Goal: Navigation & Orientation: Find specific page/section

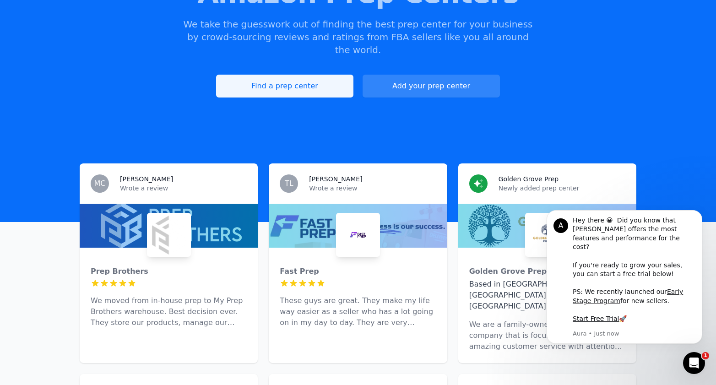
click at [299, 75] on link "Find a prep center" at bounding box center [284, 86] width 137 height 23
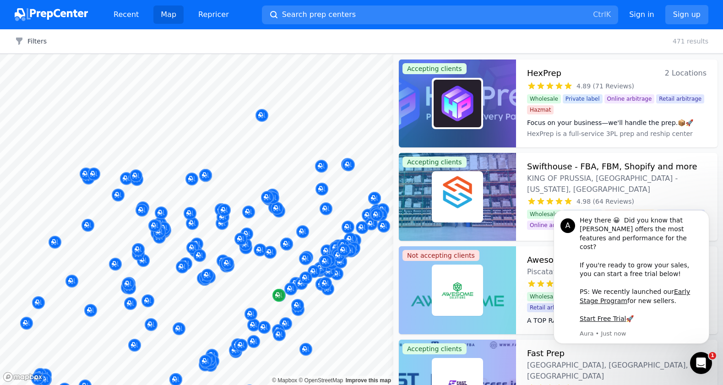
drag, startPoint x: 260, startPoint y: 277, endPoint x: 278, endPoint y: 295, distance: 26.2
click at [278, 295] on body "Recent Map Repricer Search prep centers Ctrl K Open main menu Sign in Sign up F…" at bounding box center [361, 192] width 723 height 385
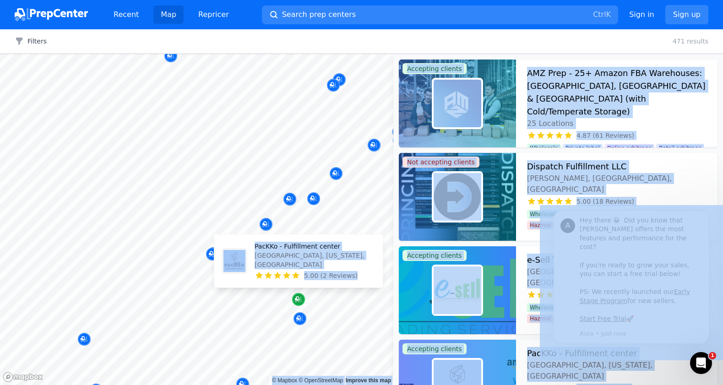
click at [298, 302] on icon "Map marker" at bounding box center [298, 299] width 7 height 9
click at [300, 299] on icon "Map marker" at bounding box center [298, 299] width 7 height 9
click at [301, 251] on p "PacKKo - Fulfillment center" at bounding box center [315, 246] width 121 height 9
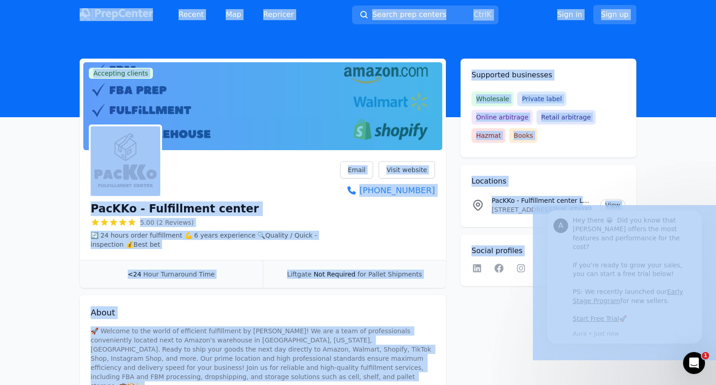
click at [172, 257] on div "PacKKo - Fulfillment center 5.00 (2 Reviews) 🔄 24 hours order fulfillment 💪 6 y…" at bounding box center [263, 207] width 366 height 106
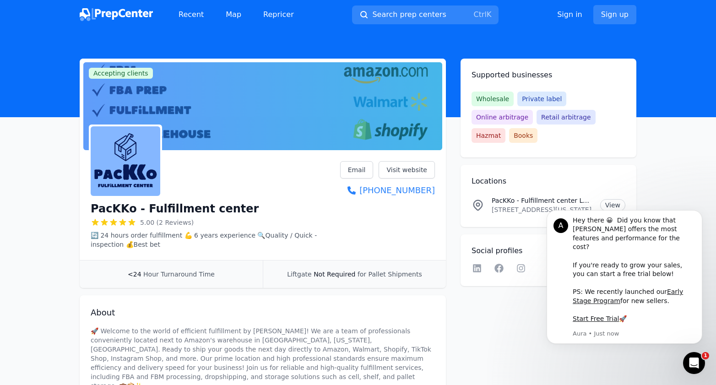
click at [116, 209] on h1 "PacKKo - Fulfillment center" at bounding box center [175, 208] width 168 height 15
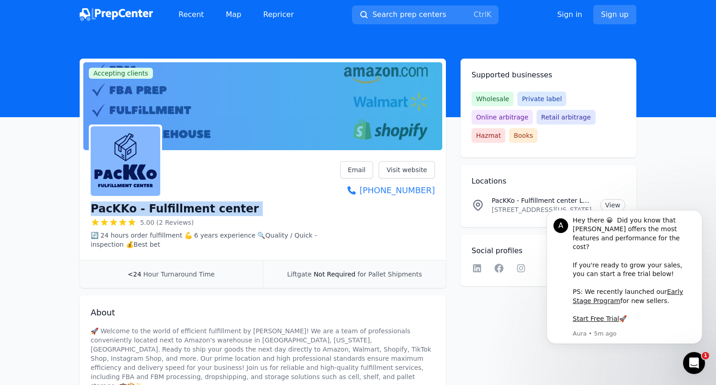
drag, startPoint x: 517, startPoint y: 182, endPoint x: 584, endPoint y: 191, distance: 67.9
click at [584, 196] on div "PacKKo - Fulfillment center Location [STREET_ADDRESS][US_STATE]" at bounding box center [542, 205] width 101 height 18
click at [692, 360] on icon "Open Intercom Messenger" at bounding box center [692, 361] width 15 height 15
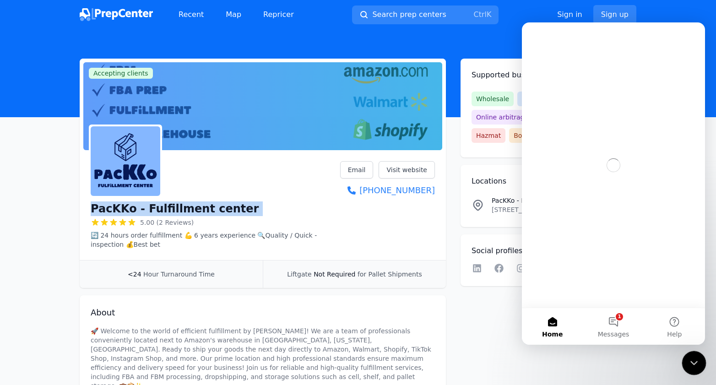
click at [692, 359] on icon "Close Intercom Messenger" at bounding box center [692, 361] width 11 height 11
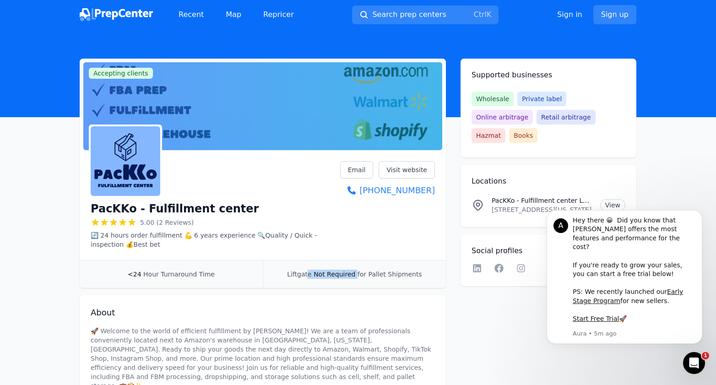
drag, startPoint x: 358, startPoint y: 272, endPoint x: 312, endPoint y: 272, distance: 46.2
click at [312, 272] on div "Liftgate Not Required for Pallet Shipments" at bounding box center [354, 274] width 183 height 27
